Goal: Find specific page/section: Find specific page/section

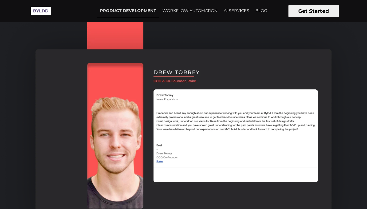
scroll to position [621, 0]
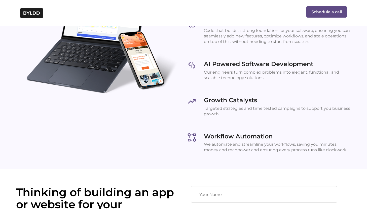
scroll to position [709, 0]
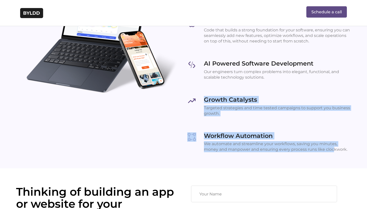
drag, startPoint x: 353, startPoint y: 150, endPoint x: 201, endPoint y: 94, distance: 162.0
click at [201, 94] on div "What can we do for you? The market waits for no one, you shouldn’t either Visio…" at bounding box center [268, 36] width 171 height 265
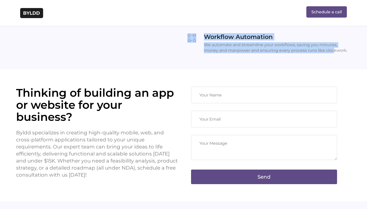
scroll to position [851, 0]
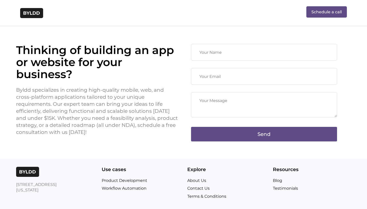
drag, startPoint x: 56, startPoint y: 136, endPoint x: 15, endPoint y: 53, distance: 92.3
click at [15, 53] on div "Thinking of building an app or website for your business? Byldd specializes in …" at bounding box center [97, 93] width 171 height 98
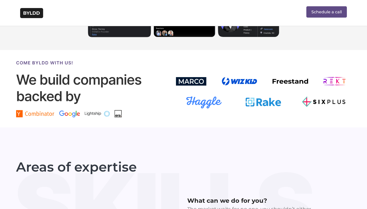
scroll to position [359, 0]
